Goal: Find specific page/section: Find specific page/section

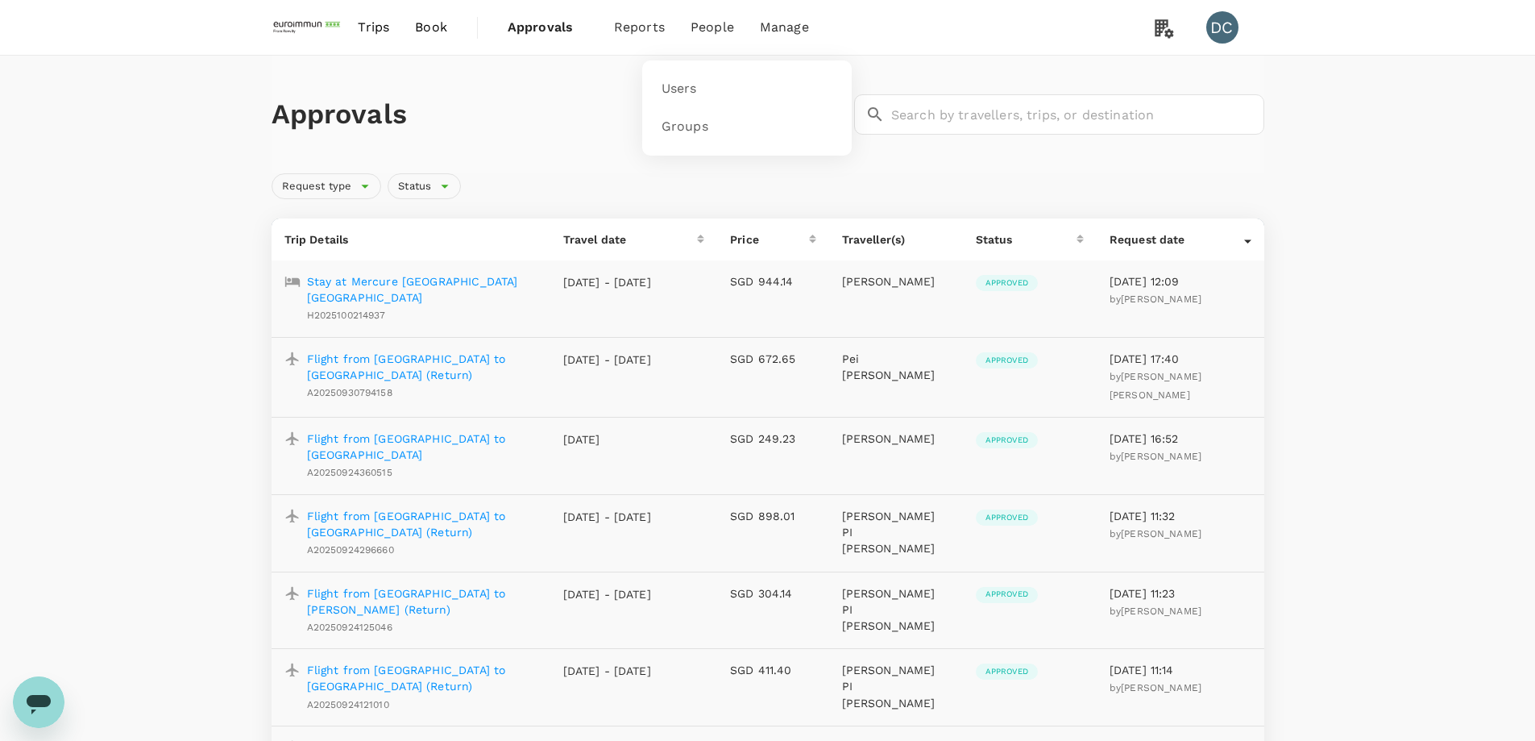
click at [704, 33] on span "People" at bounding box center [713, 27] width 44 height 19
click at [688, 93] on span "Users" at bounding box center [679, 89] width 35 height 19
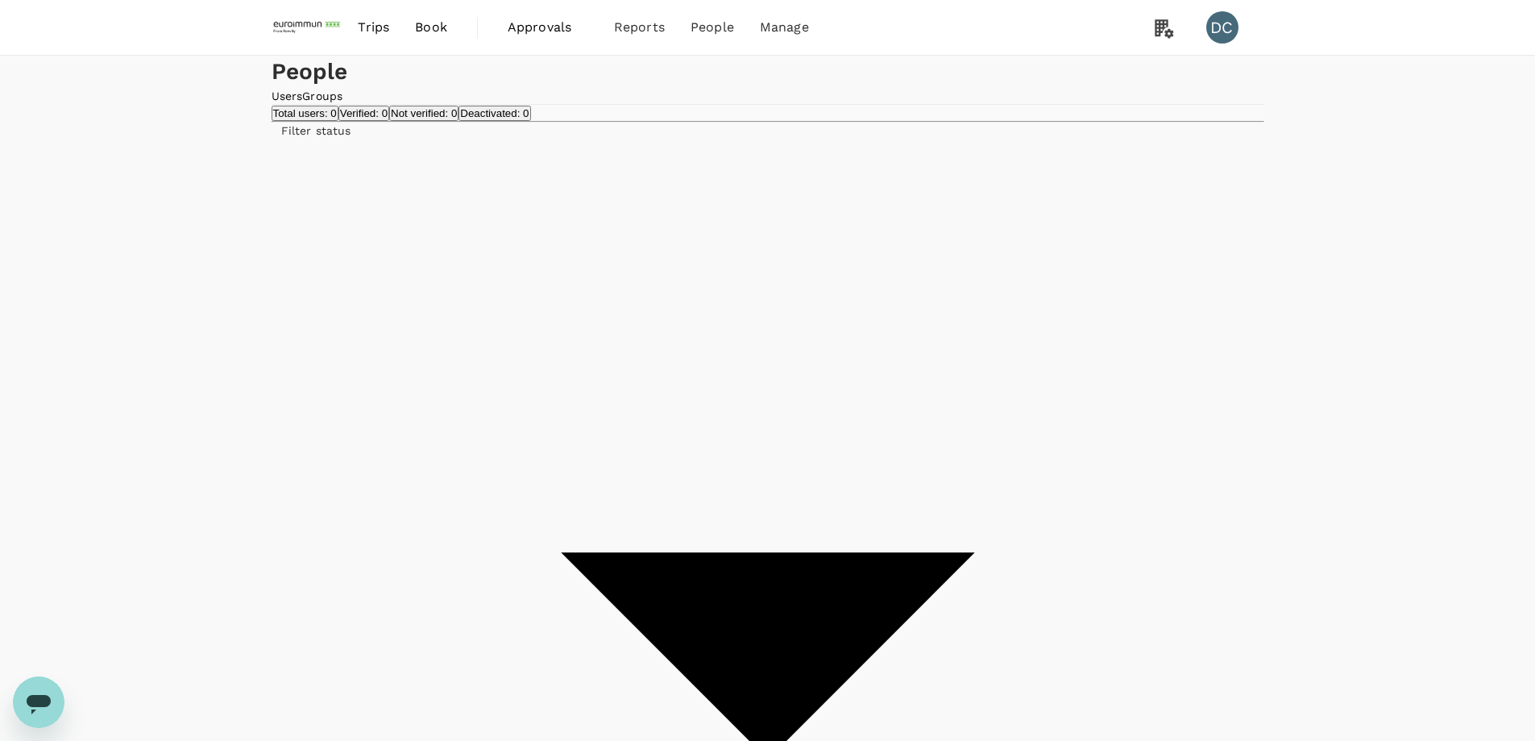
type input "hui"
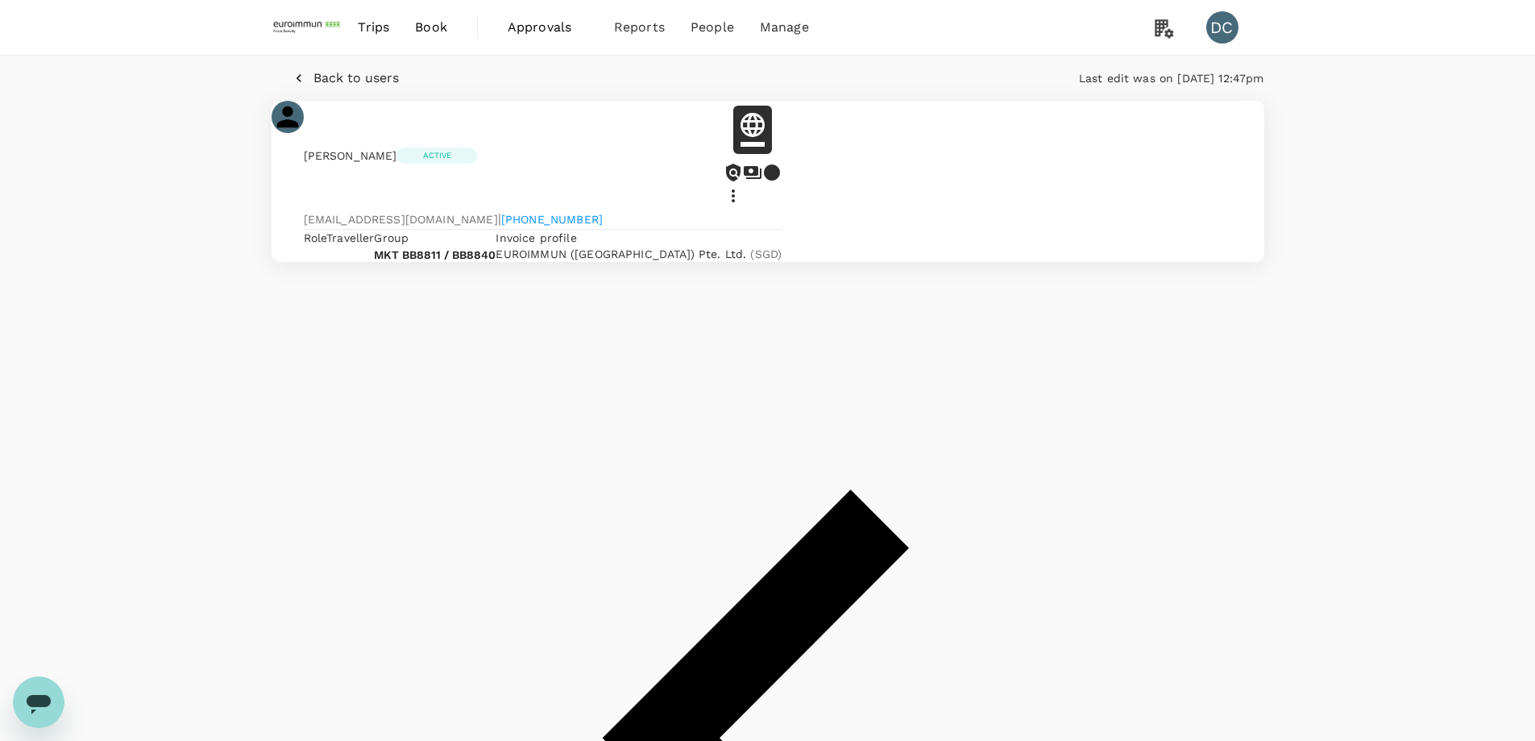
click at [375, 27] on span "Trips" at bounding box center [373, 27] width 31 height 19
